Goal: Task Accomplishment & Management: Use online tool/utility

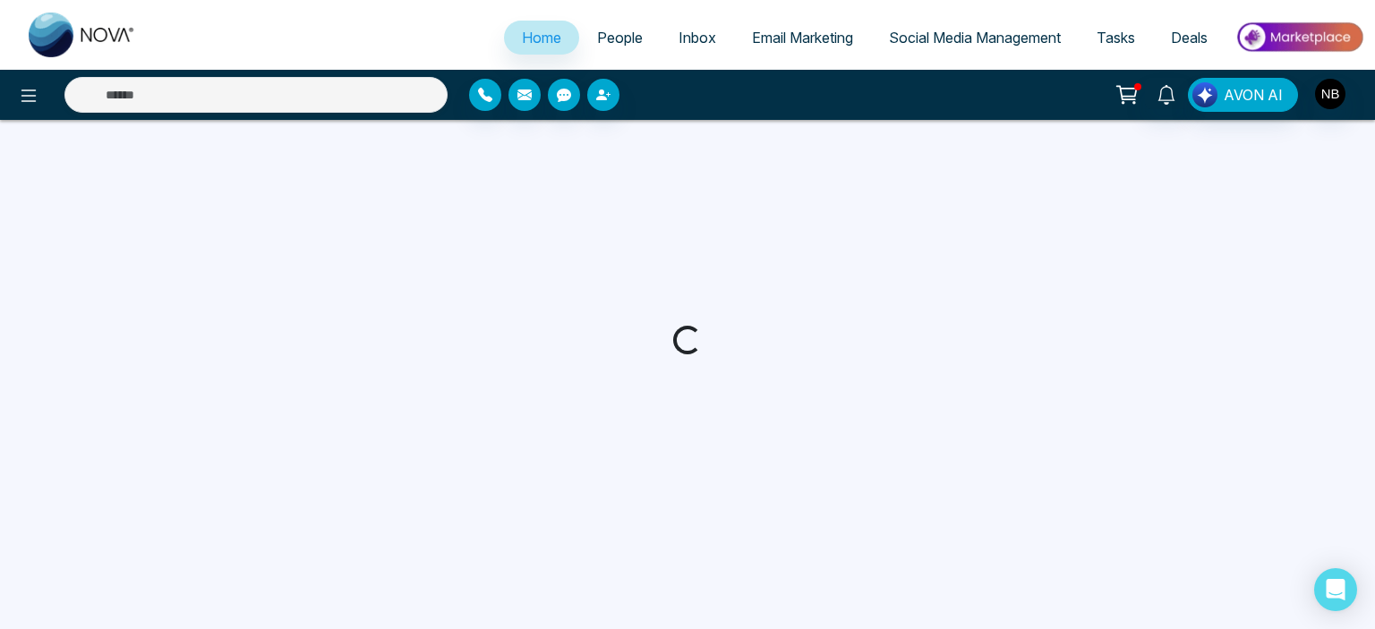
select select "*"
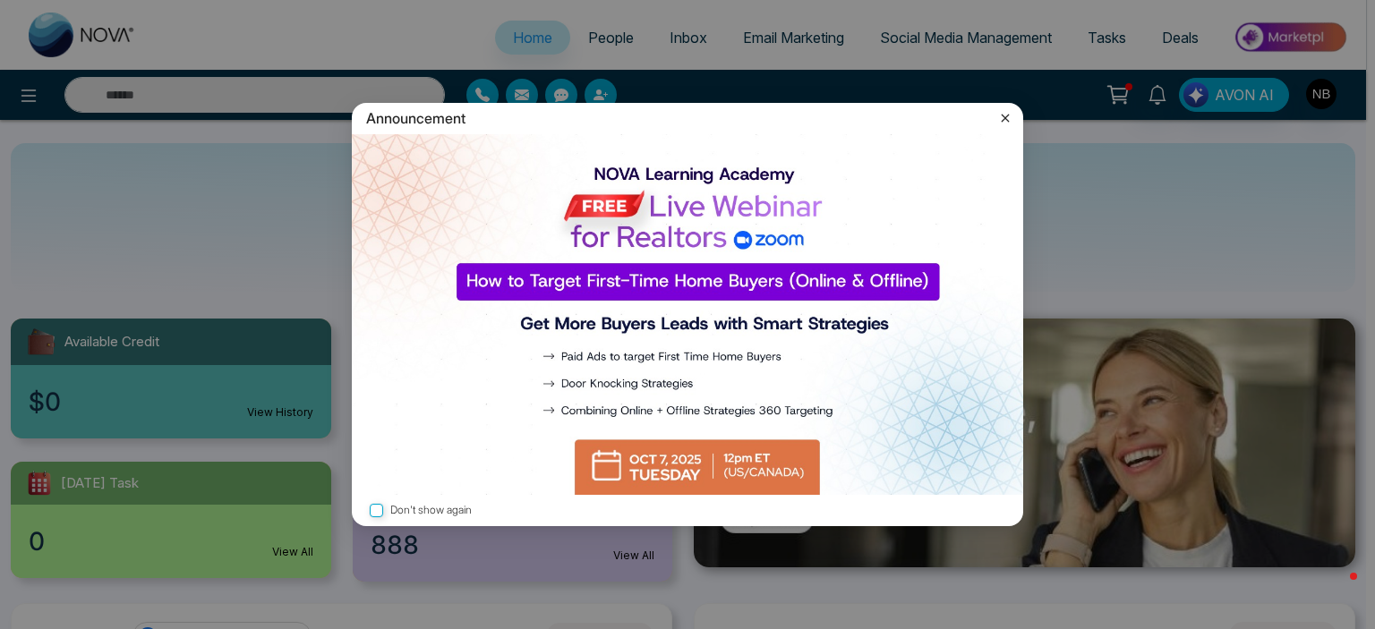
click at [1009, 117] on icon at bounding box center [1005, 118] width 18 height 18
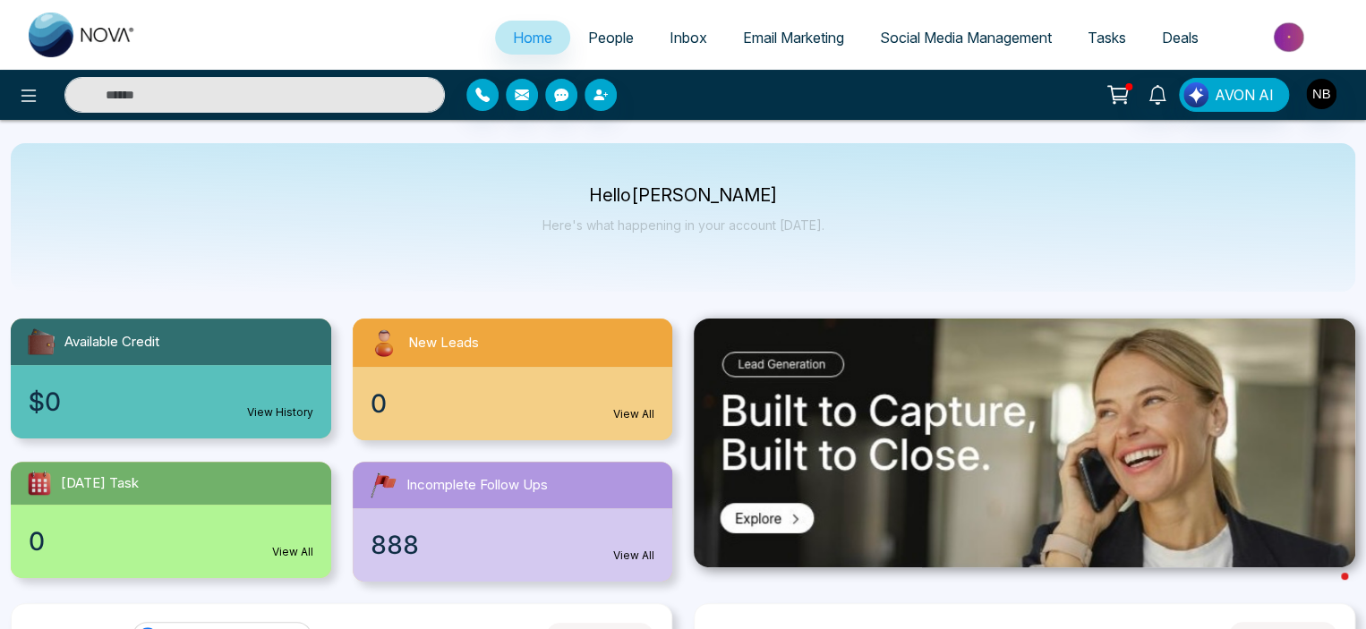
click at [795, 33] on span "Email Marketing" at bounding box center [793, 38] width 101 height 18
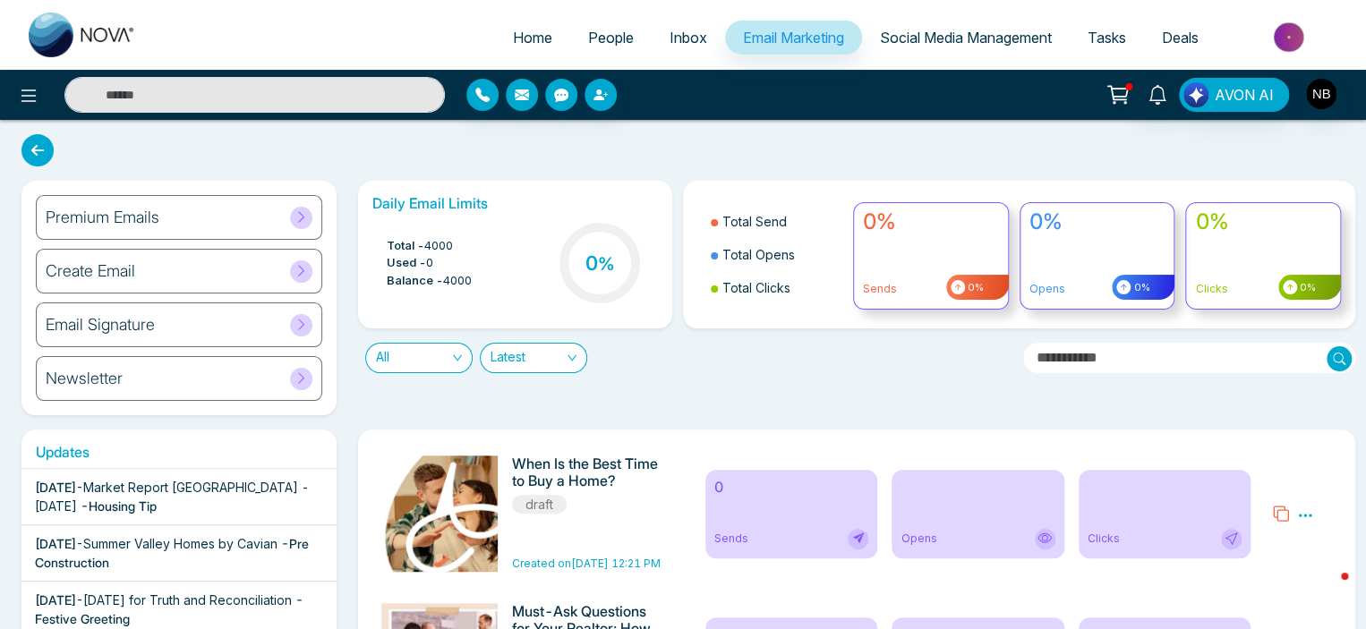
click at [935, 43] on span "Social Media Management" at bounding box center [966, 38] width 172 height 18
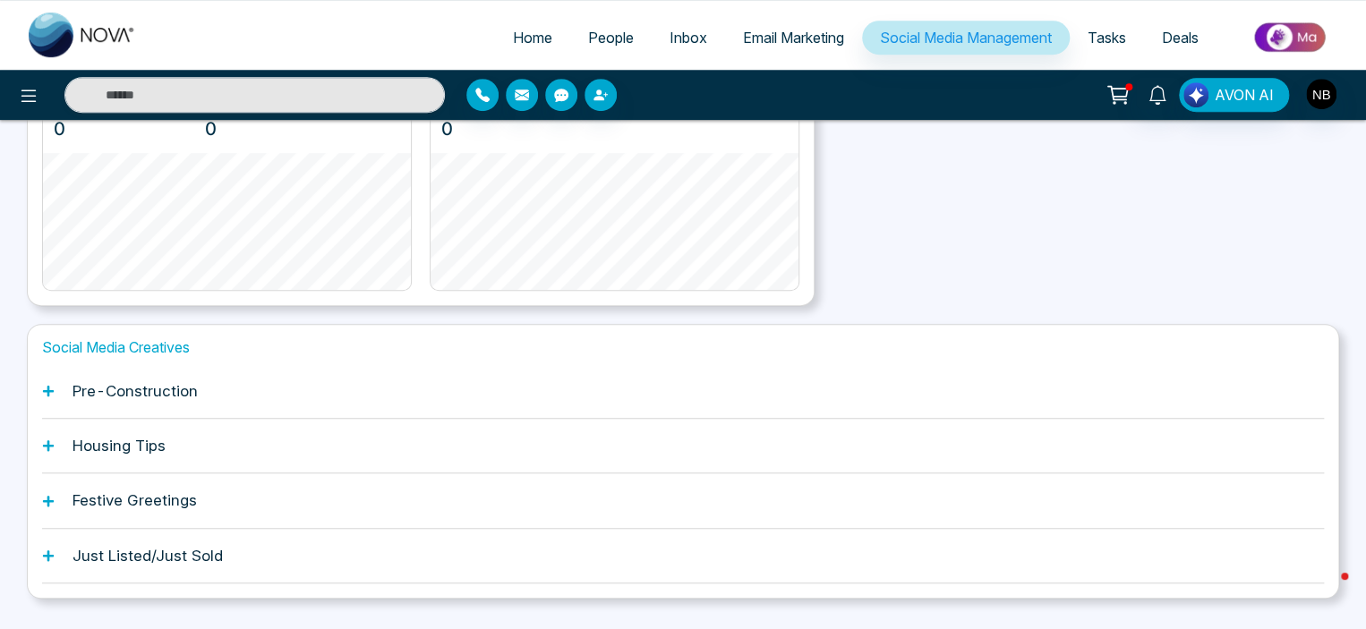
scroll to position [464, 0]
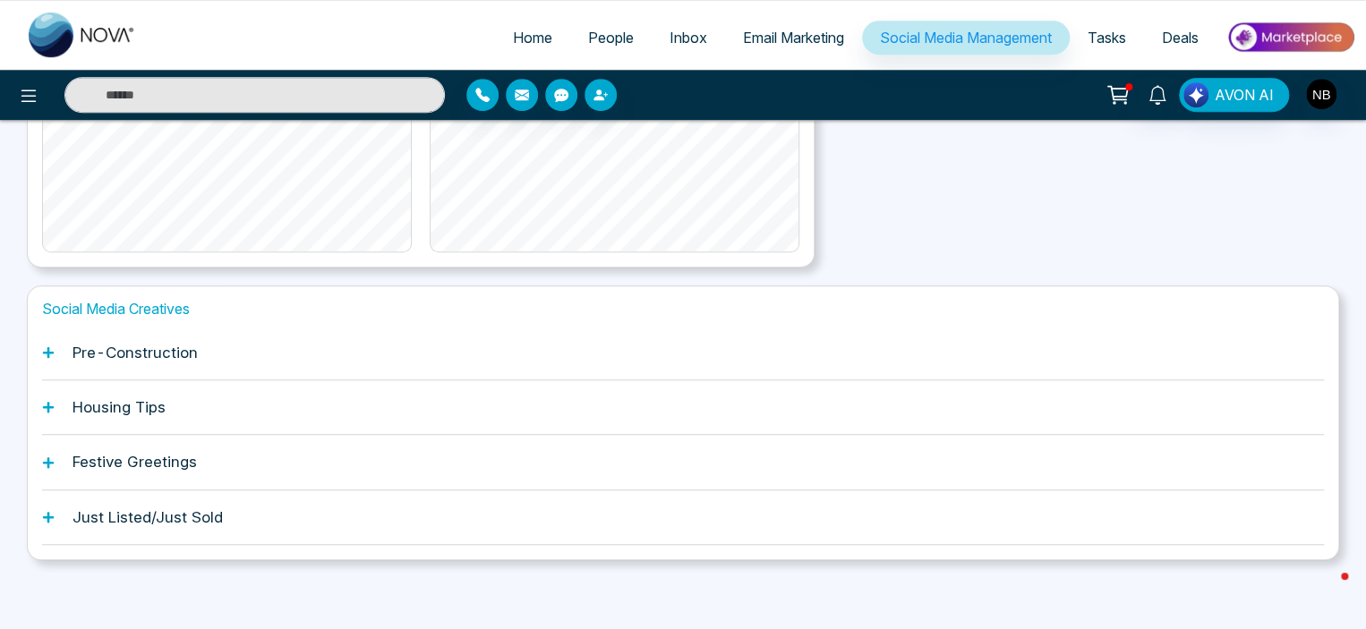
click at [159, 525] on div "Just Listed/Just Sold" at bounding box center [683, 518] width 1282 height 55
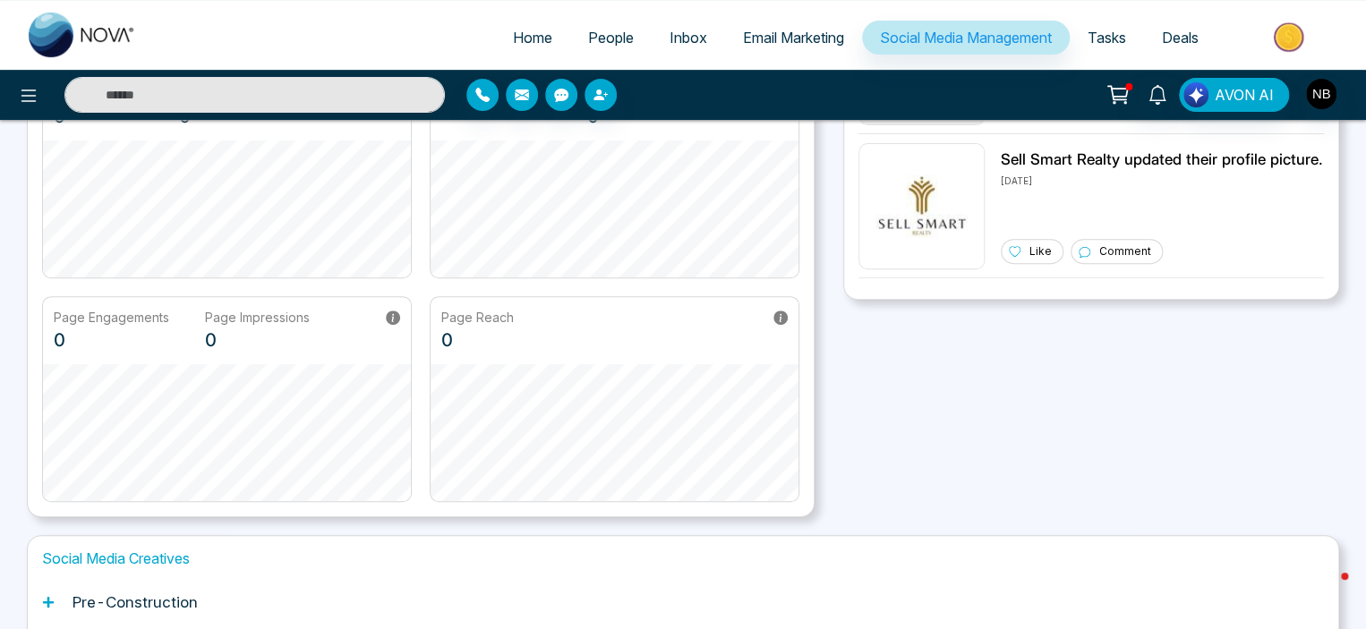
scroll to position [0, 0]
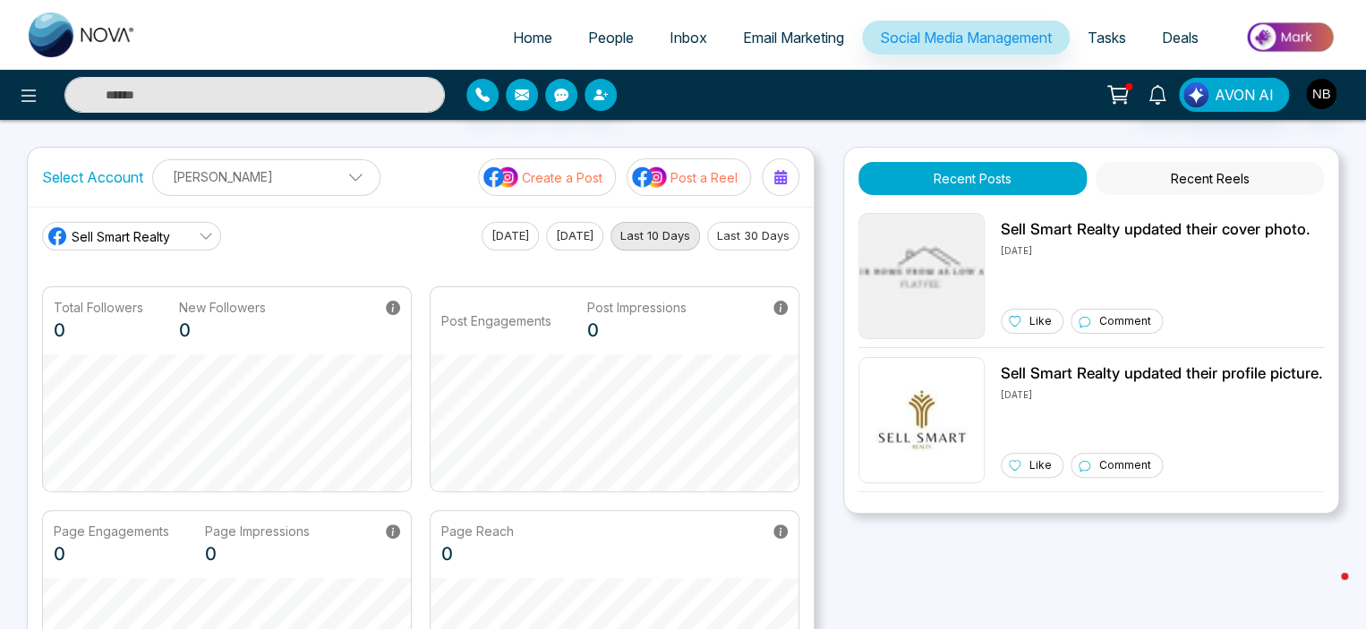
click at [550, 171] on p "Create a Post" at bounding box center [562, 177] width 81 height 19
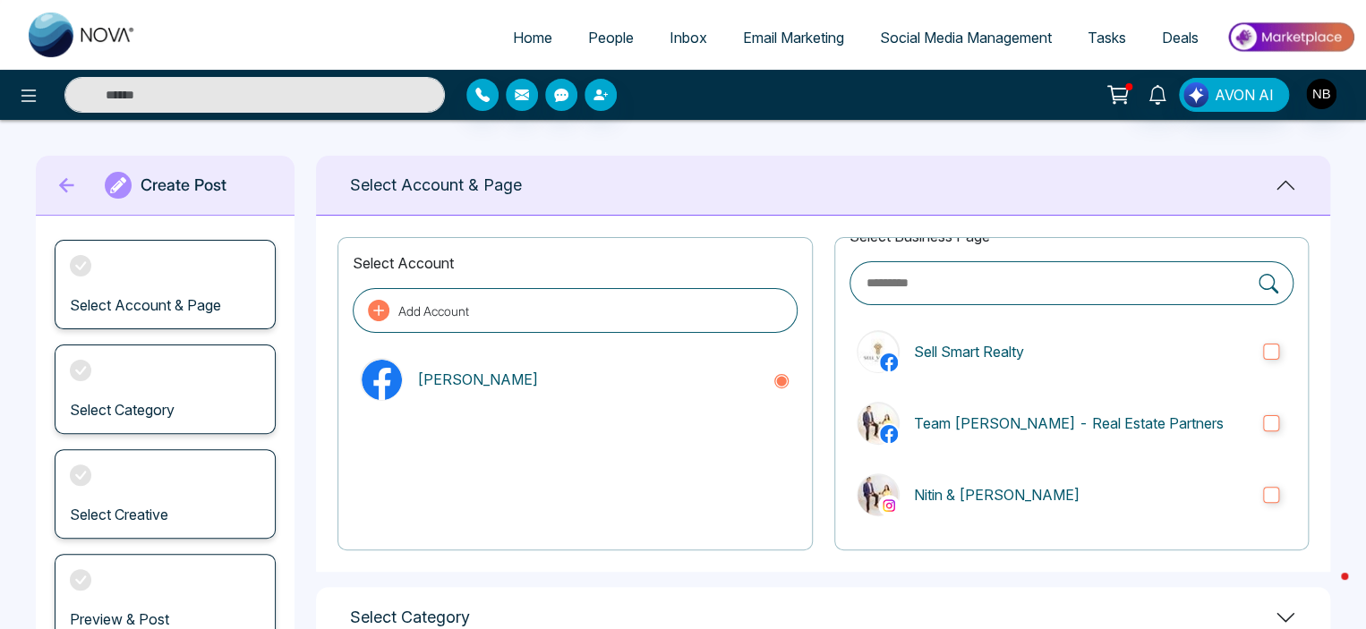
scroll to position [29, 0]
click at [991, 496] on p "Nitin & [PERSON_NAME]" at bounding box center [1081, 492] width 335 height 21
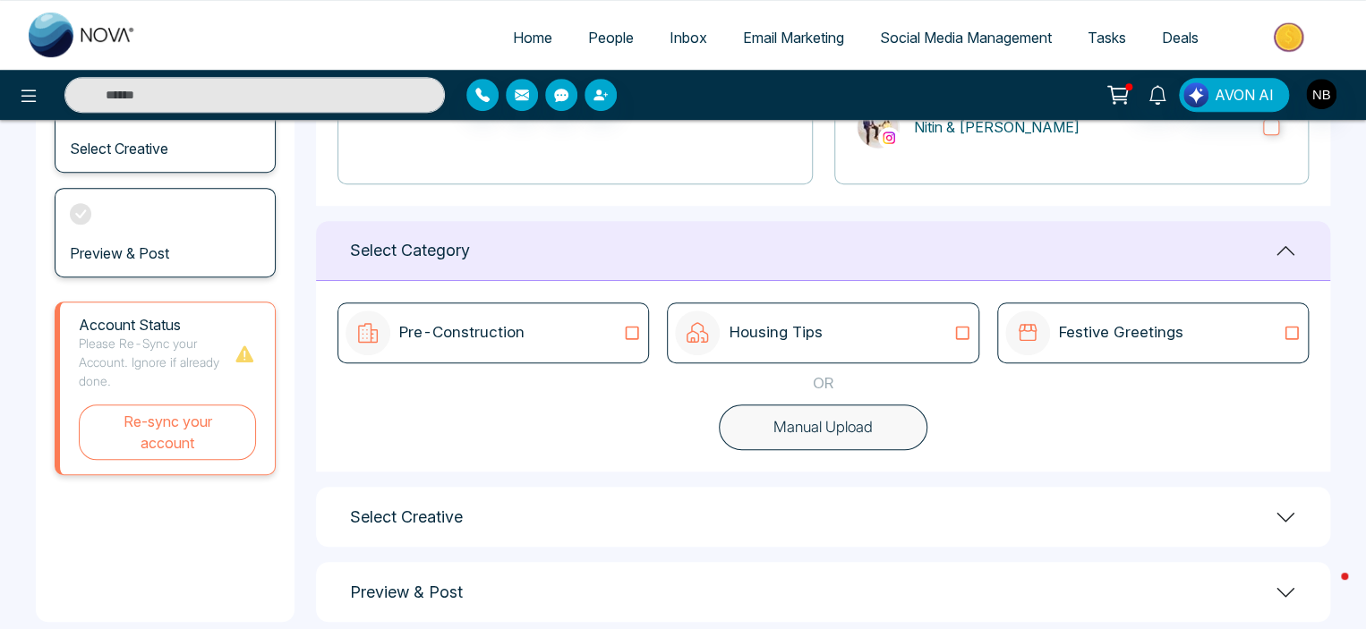
scroll to position [394, 0]
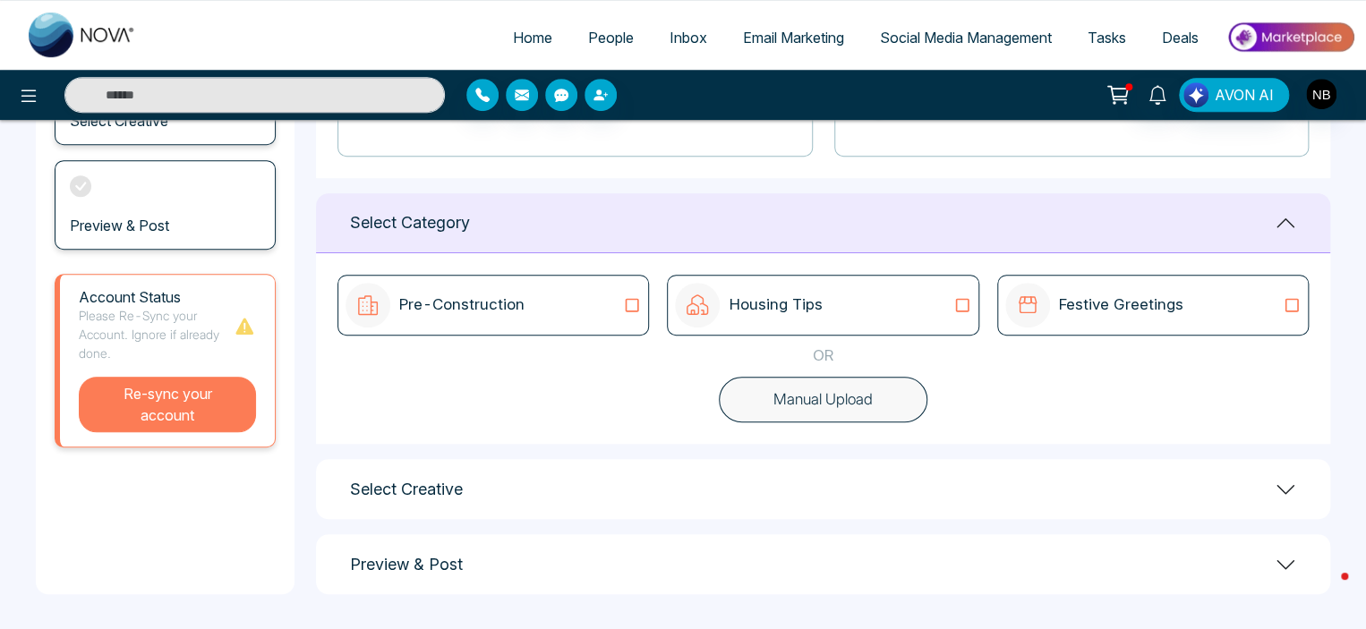
click at [190, 405] on button "Re-sync your account" at bounding box center [167, 404] width 177 height 55
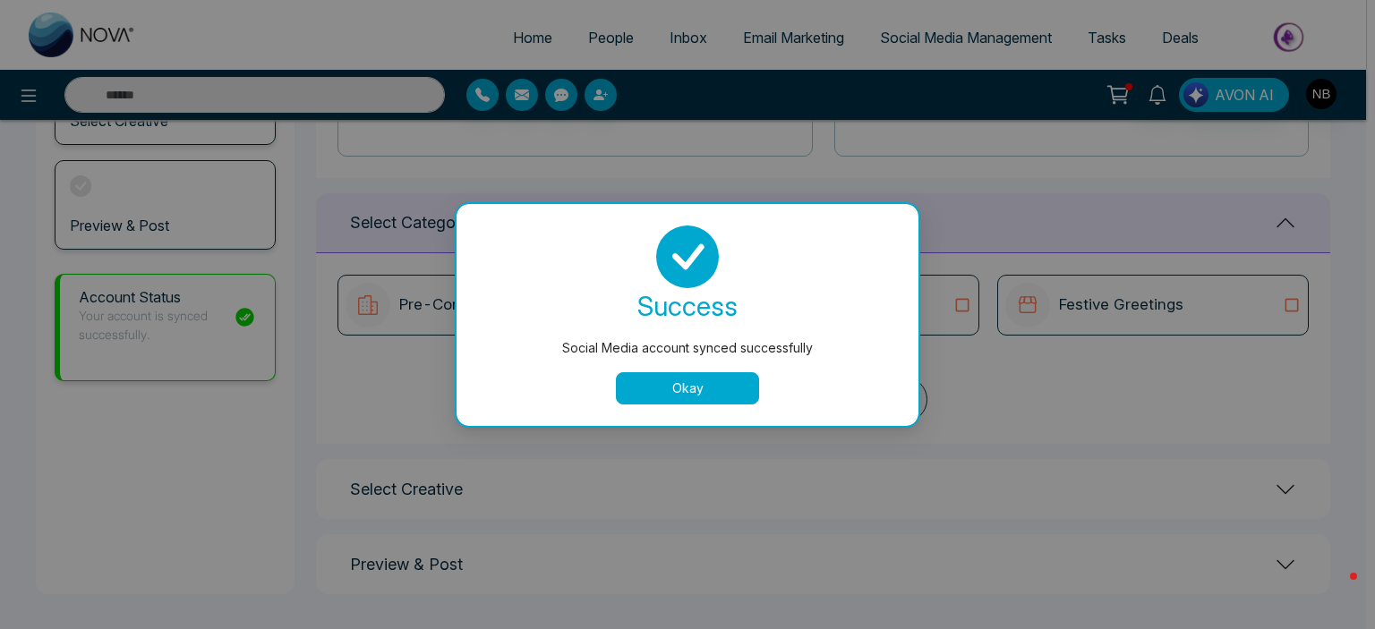
click at [543, 368] on div "success Social Media account synced successfully Okay" at bounding box center [687, 315] width 419 height 179
click at [719, 381] on button "Okay" at bounding box center [687, 388] width 143 height 32
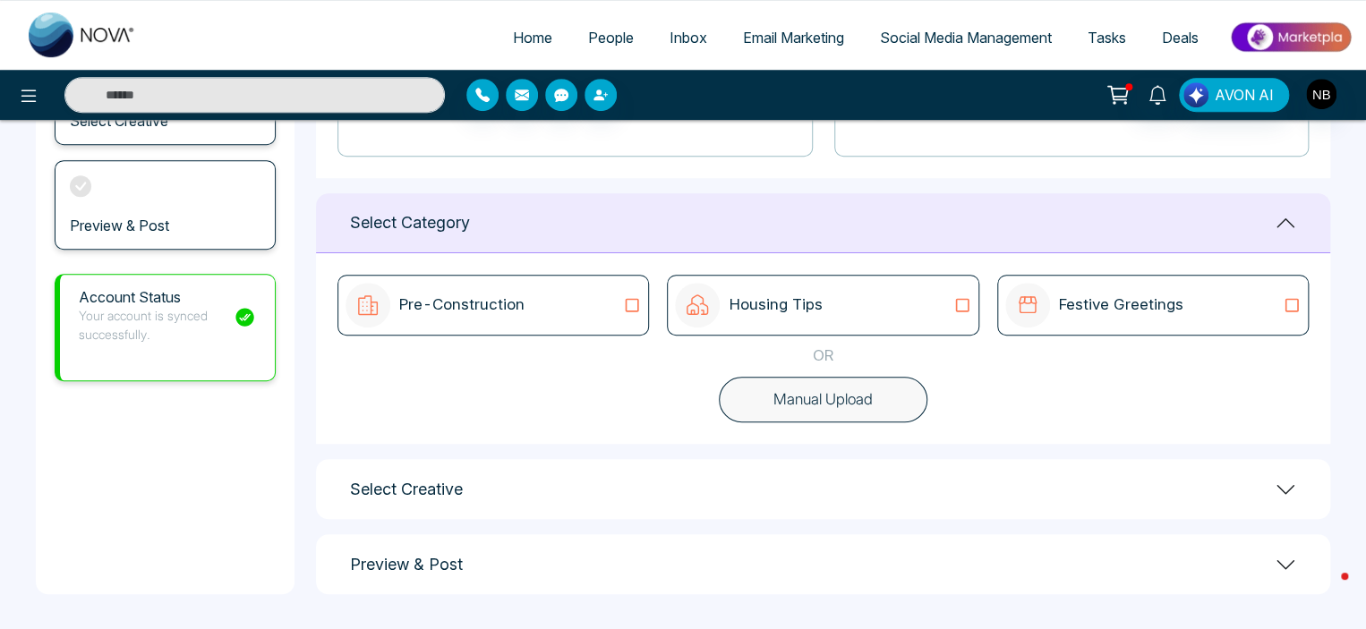
click at [498, 561] on div "Preview & Post" at bounding box center [823, 564] width 1014 height 60
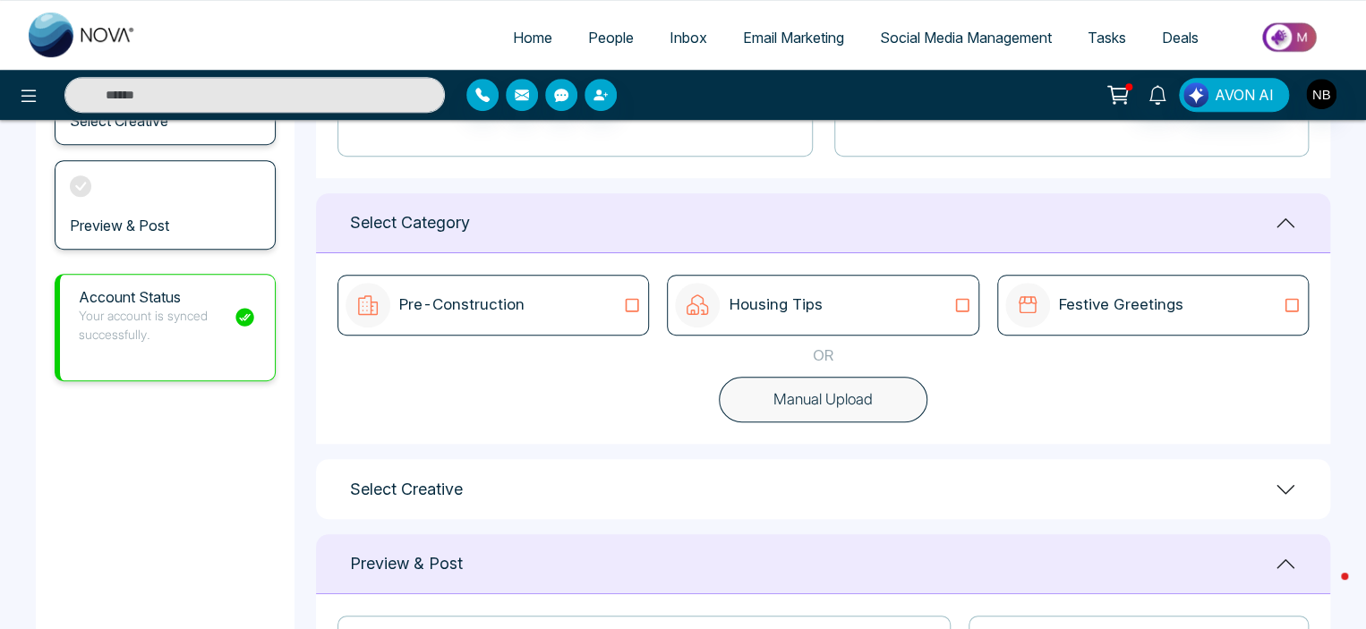
click at [526, 481] on div "Select Creative" at bounding box center [823, 489] width 1014 height 60
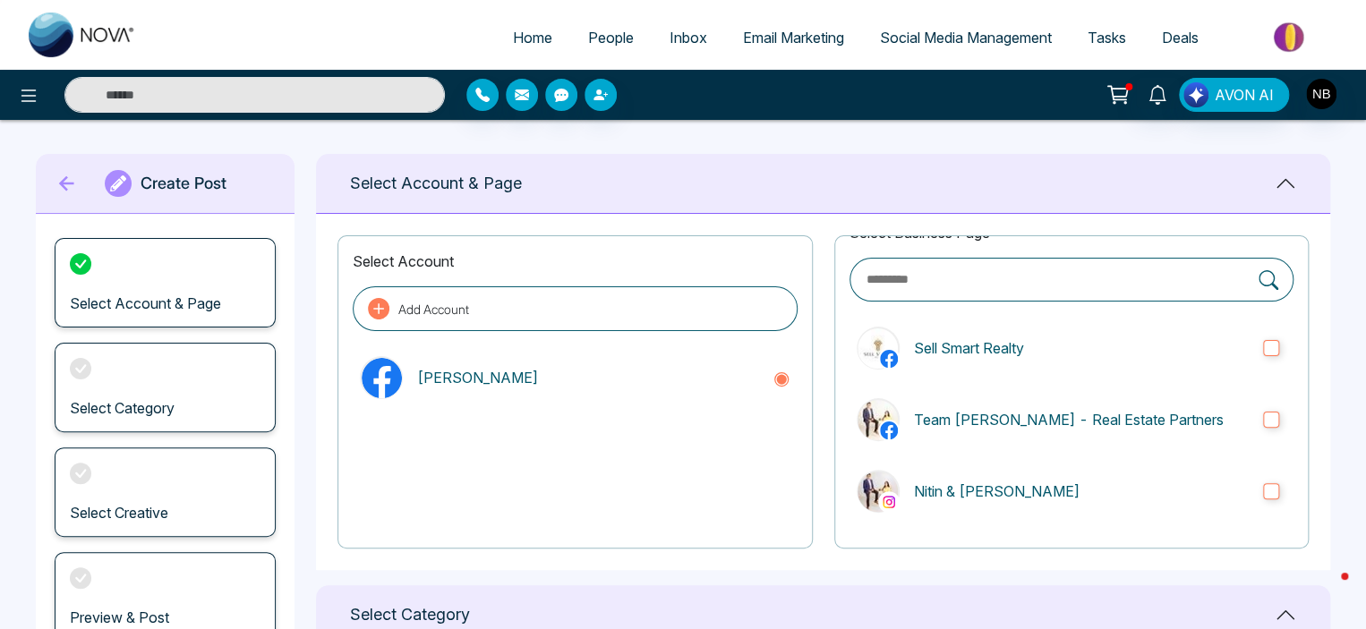
scroll to position [0, 0]
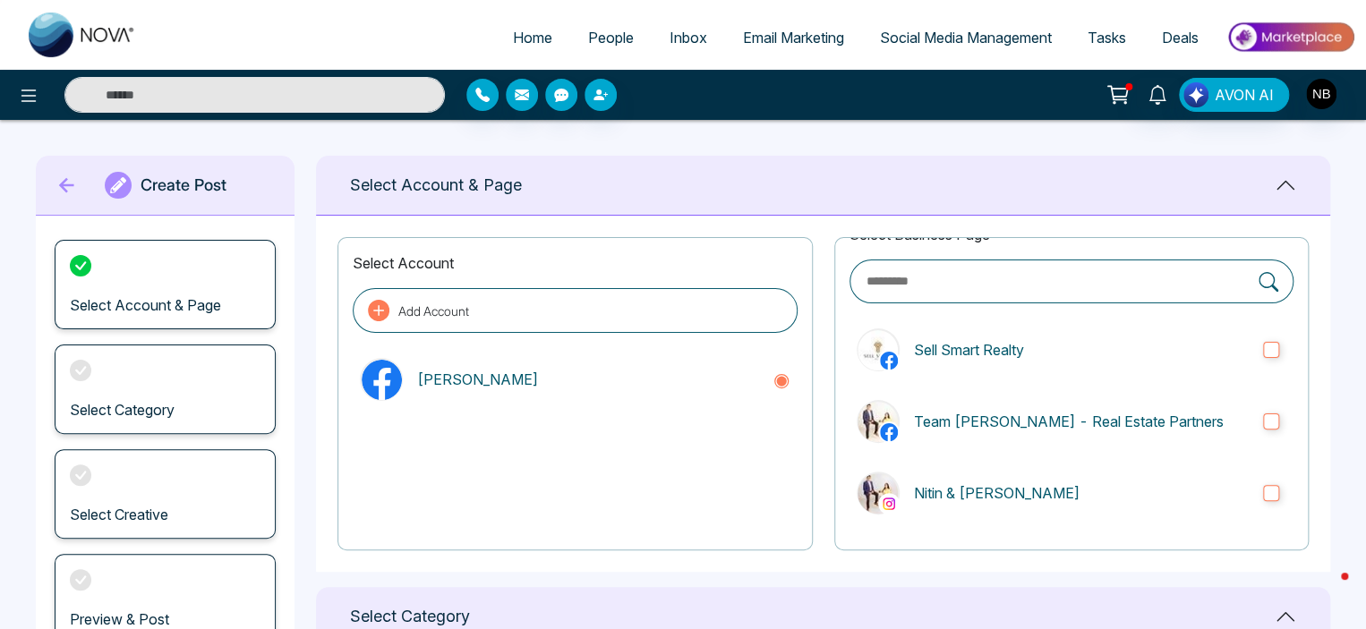
click at [114, 405] on h3 "Select Category" at bounding box center [122, 410] width 105 height 17
click at [924, 49] on link "Social Media Management" at bounding box center [966, 38] width 208 height 34
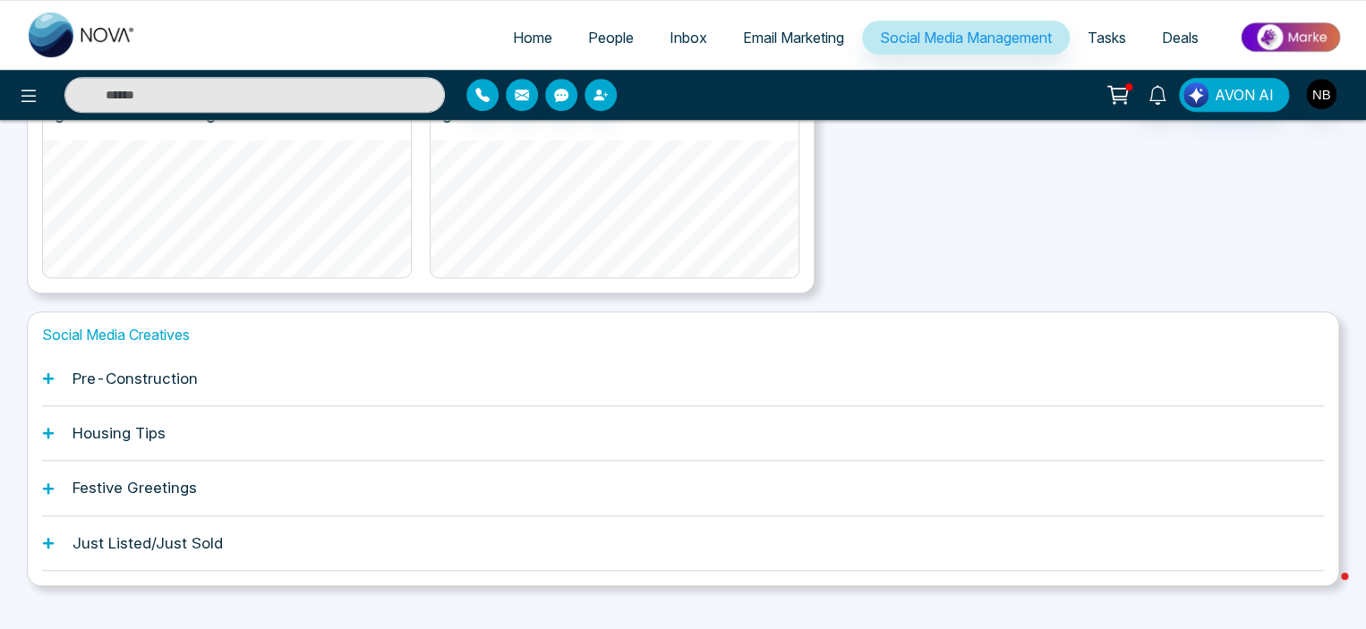
scroll to position [464, 0]
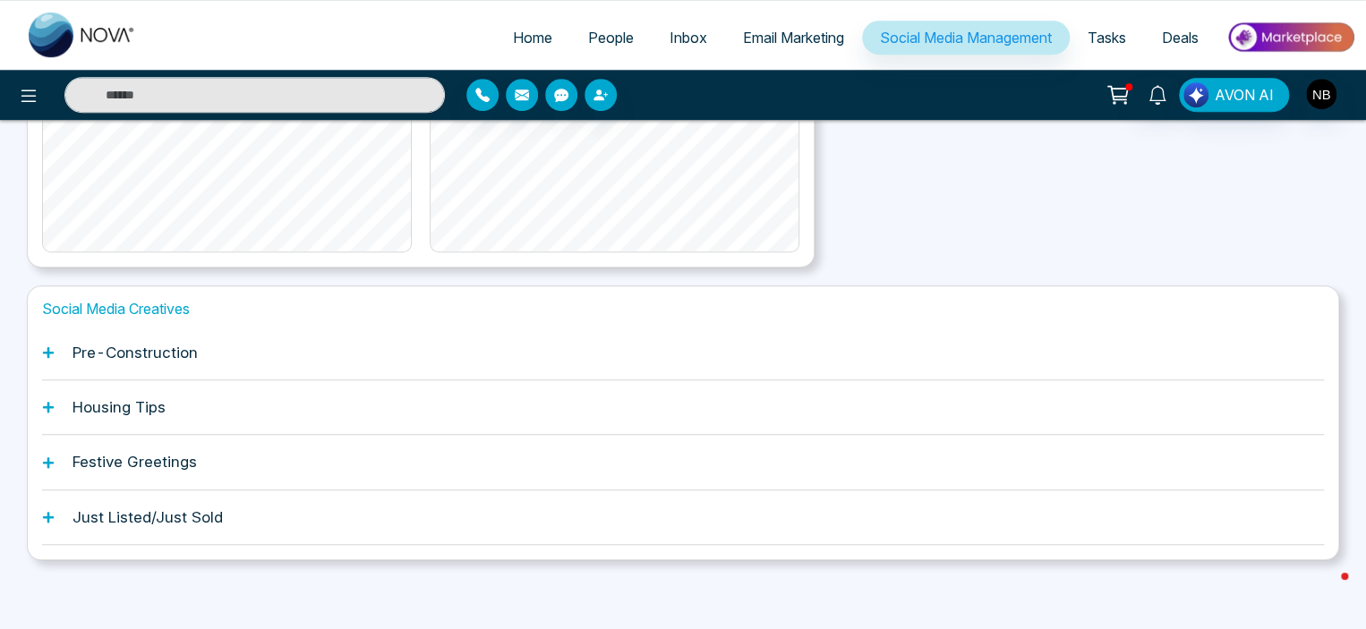
click at [99, 515] on h1 "Just Listed/Just Sold" at bounding box center [148, 517] width 150 height 18
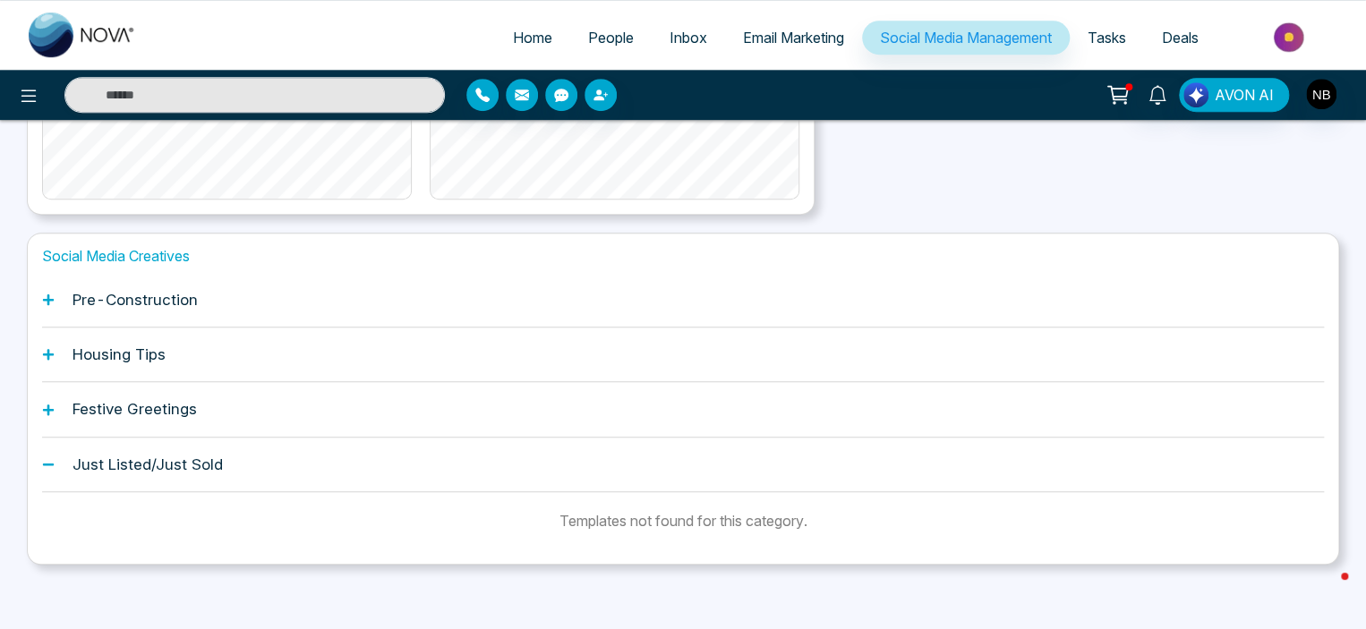
scroll to position [521, 0]
click at [116, 419] on div "Festive Greetings" at bounding box center [683, 405] width 1282 height 55
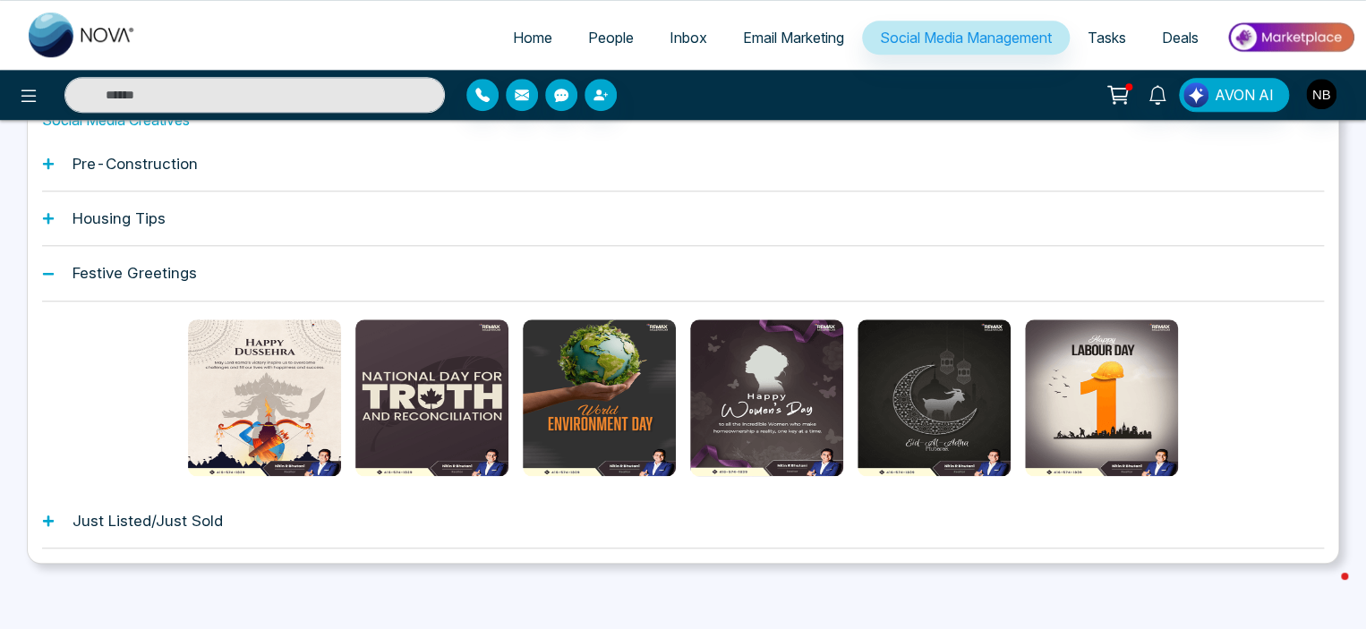
scroll to position [656, 0]
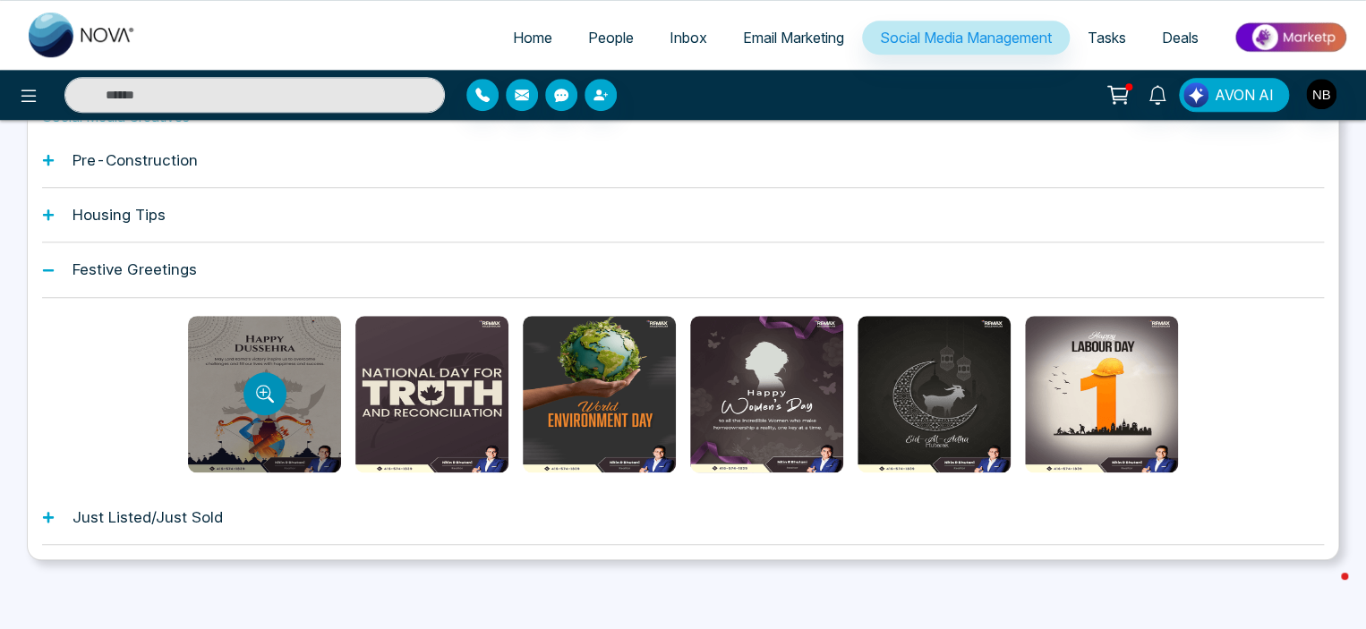
click at [279, 383] on button "Preview template" at bounding box center [264, 393] width 43 height 43
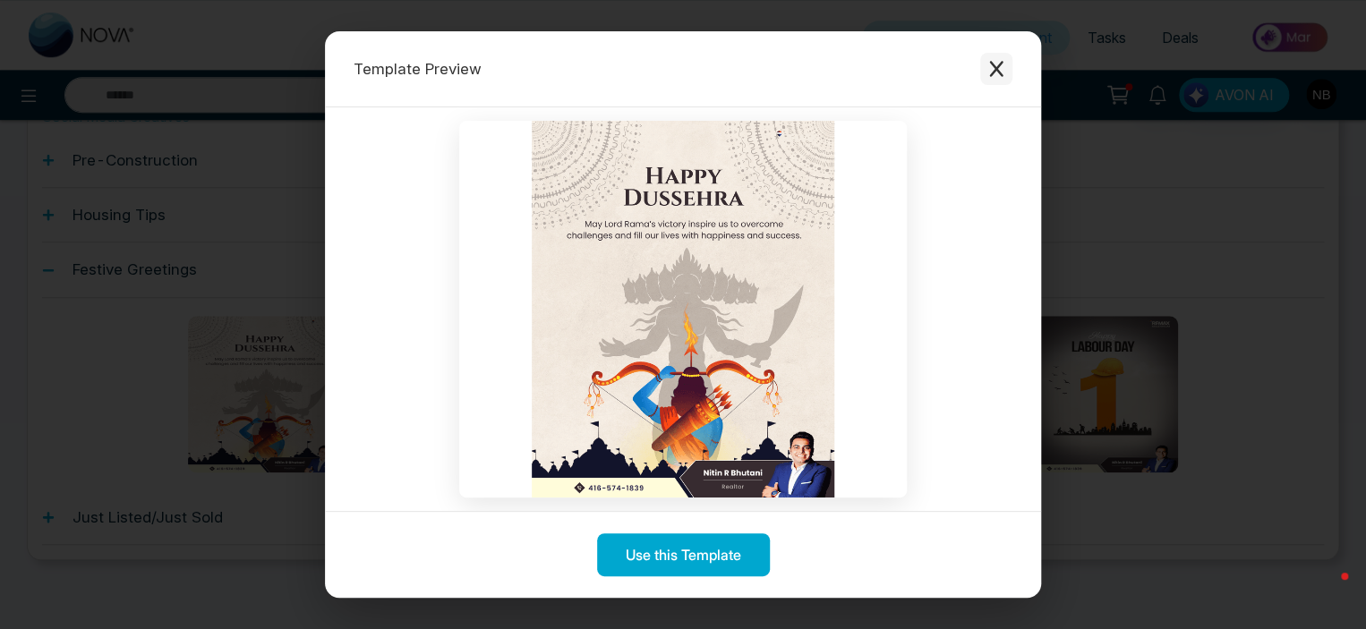
click at [1006, 67] on button "Close modal" at bounding box center [996, 69] width 32 height 32
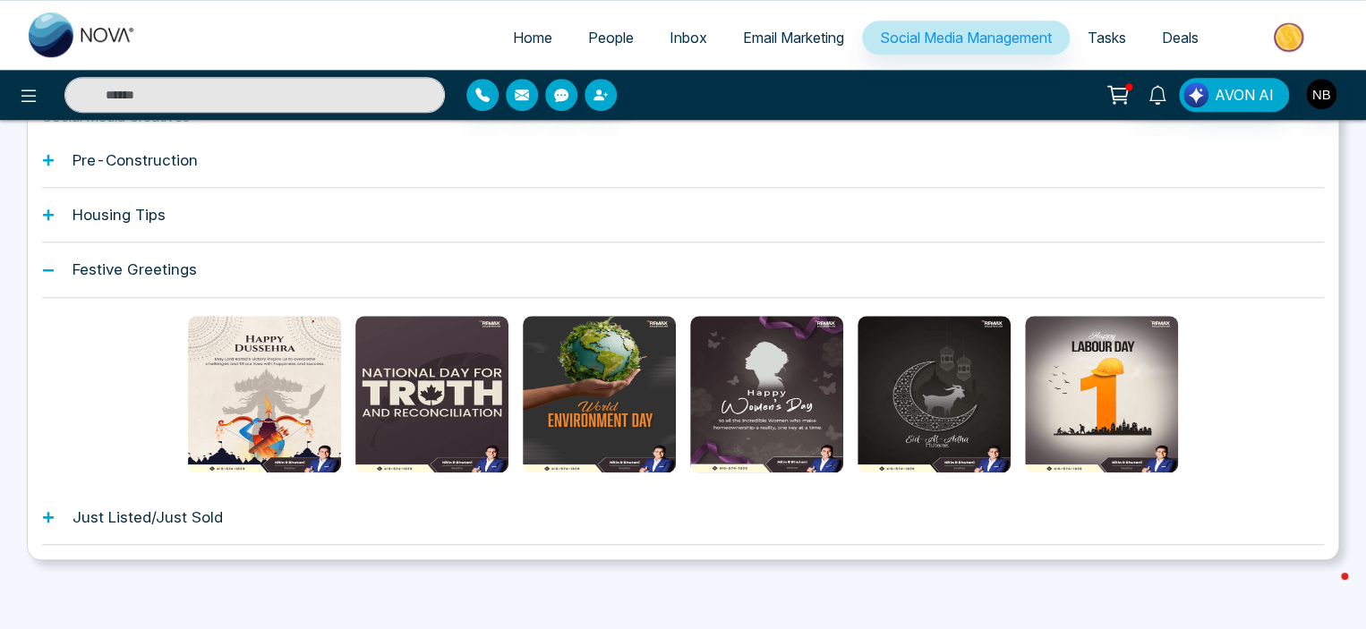
click at [529, 27] on link "Home" at bounding box center [532, 38] width 75 height 34
select select "*"
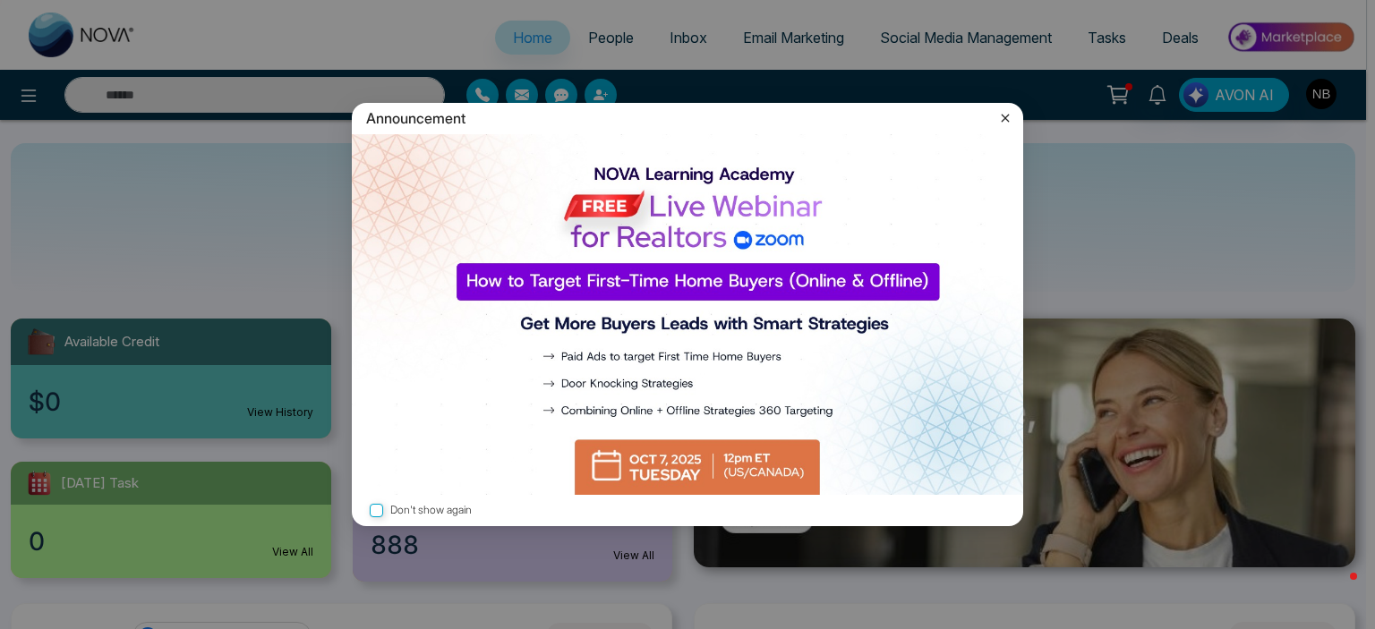
click at [656, 469] on img at bounding box center [687, 314] width 671 height 361
click at [1002, 117] on icon at bounding box center [1005, 118] width 18 height 18
